Goal: Information Seeking & Learning: Learn about a topic

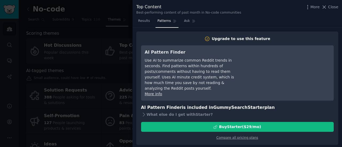
click at [111, 72] on div at bounding box center [171, 73] width 342 height 147
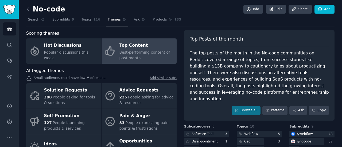
scroll to position [40, 0]
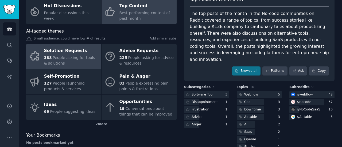
click at [91, 64] on div "388 People asking for tools & solutions" at bounding box center [71, 60] width 54 height 11
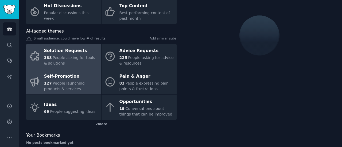
click at [65, 85] on span "People launching products & services" at bounding box center [64, 86] width 41 height 10
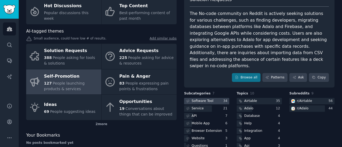
click at [212, 98] on div at bounding box center [206, 101] width 45 height 7
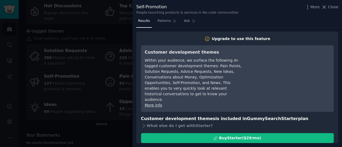
scroll to position [7, 0]
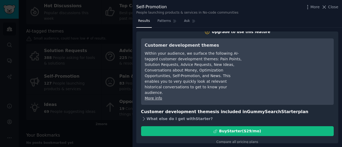
click at [144, 116] on icon at bounding box center [144, 119] width 6 height 6
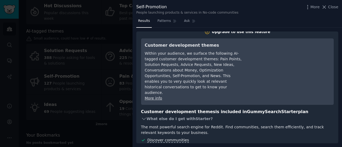
scroll to position [74, 0]
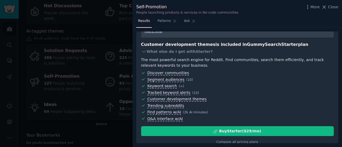
click at [112, 102] on div at bounding box center [171, 73] width 342 height 147
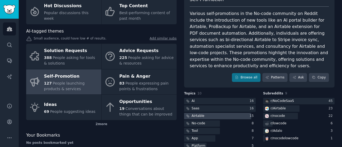
click at [197, 113] on div "Airtable" at bounding box center [194, 116] width 21 height 7
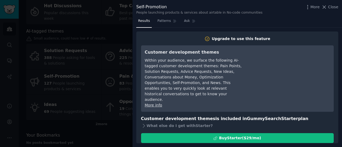
click at [188, 72] on div "Within your audience, we surface the following AI-tagged customer development t…" at bounding box center [193, 80] width 97 height 45
click at [155, 14] on div "People launching products & services about airtable in No-code communities" at bounding box center [199, 12] width 126 height 5
click at [158, 18] on link "Patterns" at bounding box center [166, 22] width 23 height 11
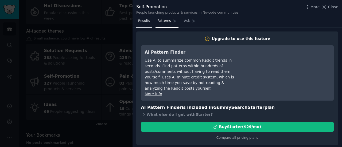
click at [142, 22] on span "Results" at bounding box center [144, 21] width 12 height 5
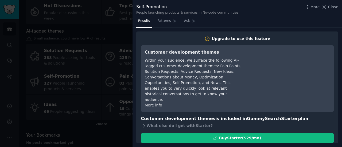
click at [104, 46] on div at bounding box center [171, 73] width 342 height 147
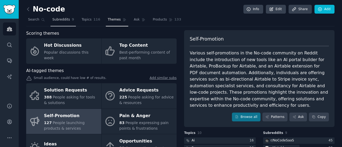
click at [51, 24] on link "Subreddits 9" at bounding box center [62, 20] width 25 height 11
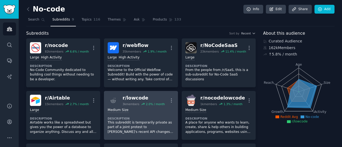
click at [144, 104] on div "2.0 % / month" at bounding box center [152, 104] width 23 height 4
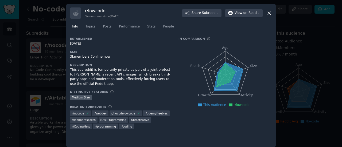
scroll to position [4, 0]
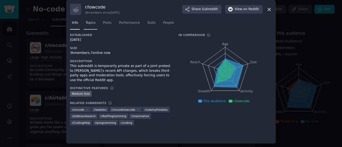
click at [84, 21] on link "Topics" at bounding box center [91, 24] width 14 height 11
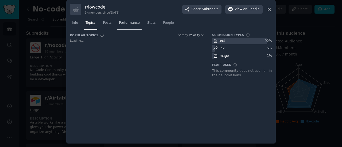
click at [120, 23] on span "Performance" at bounding box center [129, 23] width 21 height 5
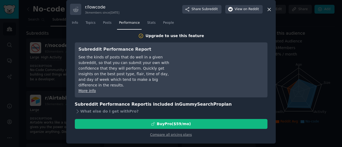
click at [60, 87] on div at bounding box center [171, 73] width 342 height 147
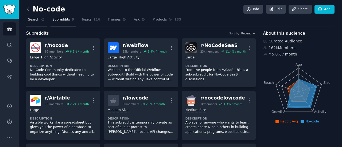
click at [33, 21] on span "Search" at bounding box center [33, 19] width 11 height 5
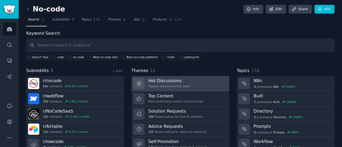
click at [166, 80] on h3 "Hot Discussions" at bounding box center [169, 81] width 42 height 6
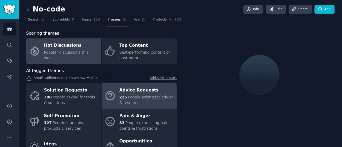
click at [135, 90] on div "Advice Requests" at bounding box center [146, 90] width 54 height 9
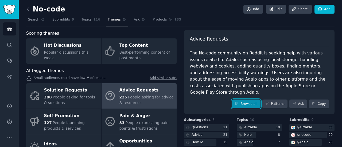
click at [245, 100] on link "Browse all" at bounding box center [246, 104] width 29 height 9
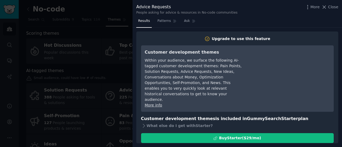
scroll to position [7, 0]
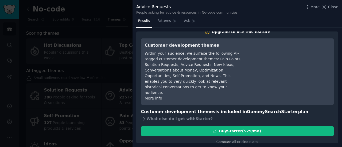
click at [100, 114] on div at bounding box center [171, 73] width 342 height 147
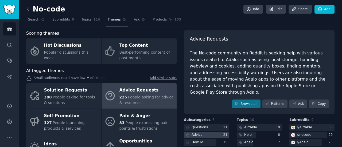
click at [199, 133] on div "Advice" at bounding box center [196, 135] width 11 height 5
